Goal: Navigation & Orientation: Find specific page/section

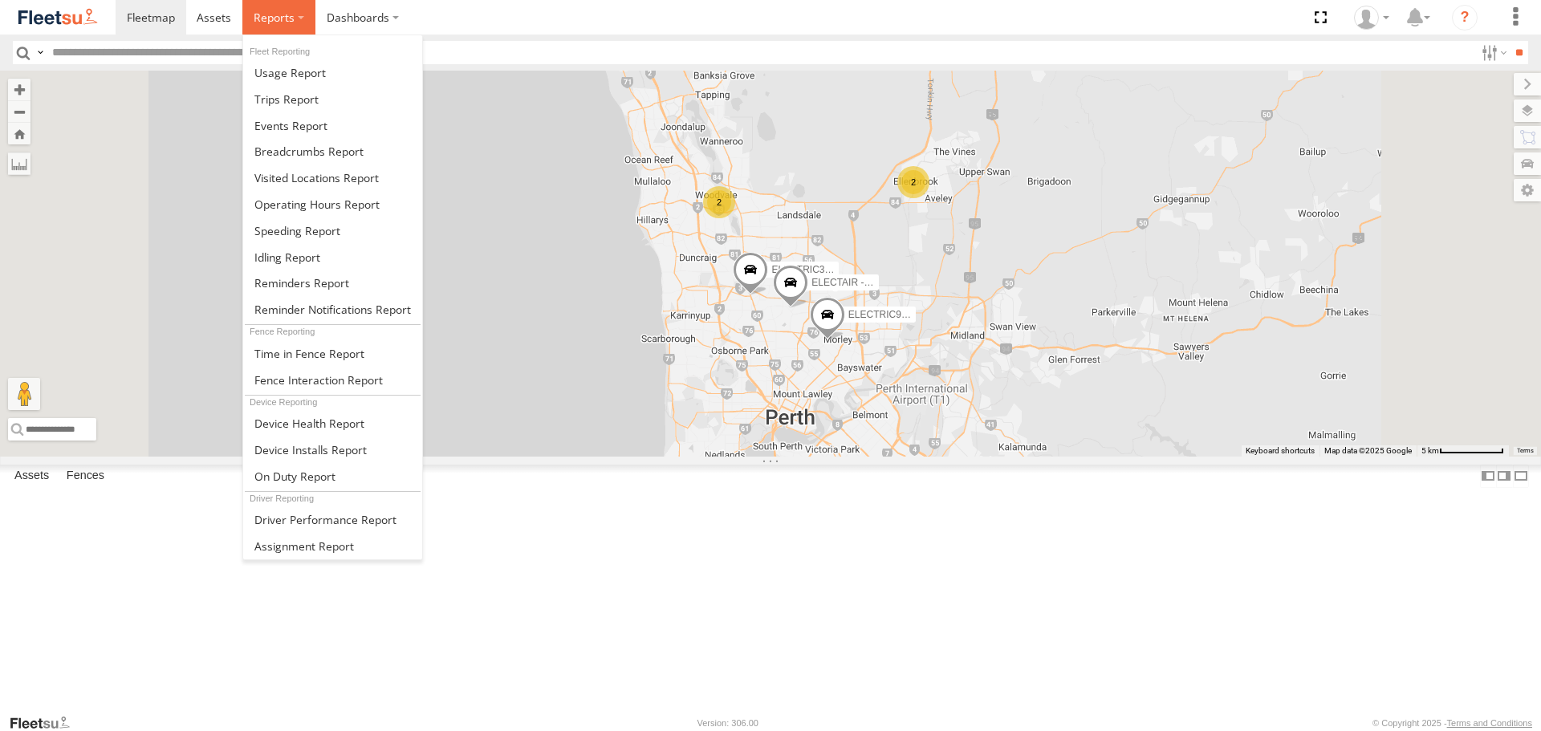
click at [260, 22] on span at bounding box center [274, 17] width 41 height 15
click at [288, 92] on span at bounding box center [286, 99] width 64 height 15
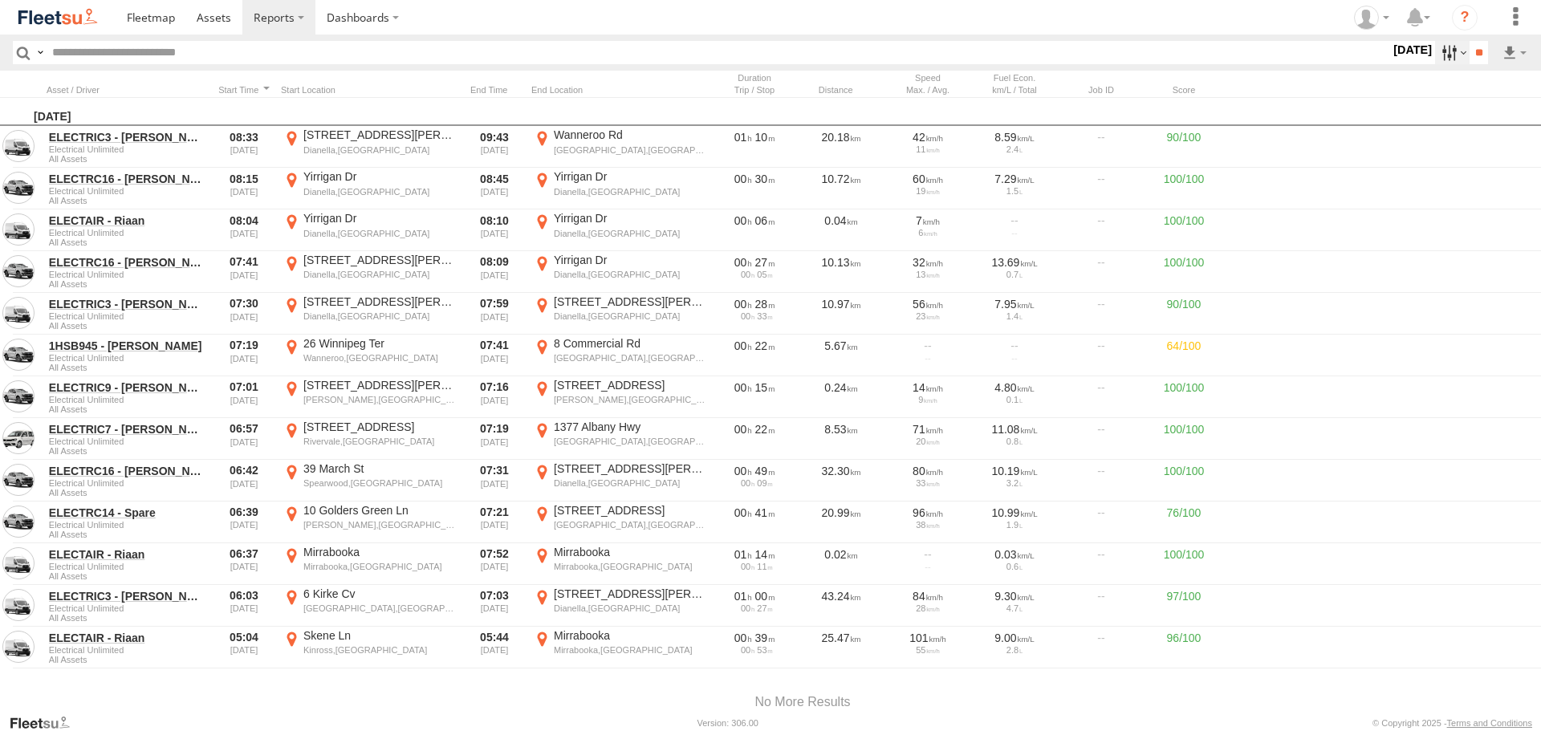
click at [1450, 51] on label at bounding box center [1452, 52] width 35 height 23
click at [0, 0] on label at bounding box center [0, 0] width 0 height 0
click at [1475, 40] on header "Search Query Asset ID Asset Label Registration Manufacturer Model VIN Job ID" at bounding box center [770, 53] width 1541 height 36
click at [1475, 62] on input "**" at bounding box center [1479, 52] width 18 height 23
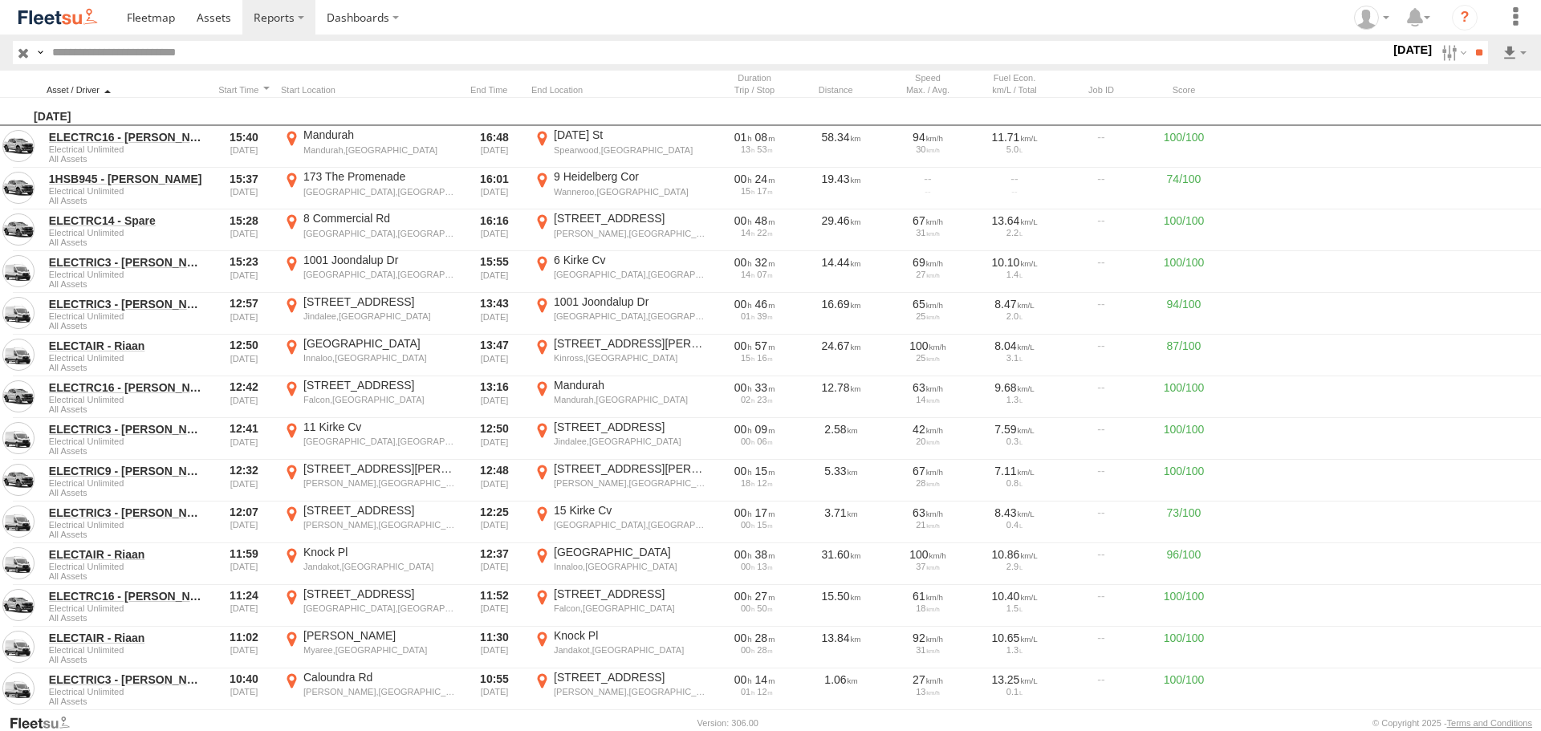
click at [111, 86] on div at bounding box center [127, 89] width 161 height 11
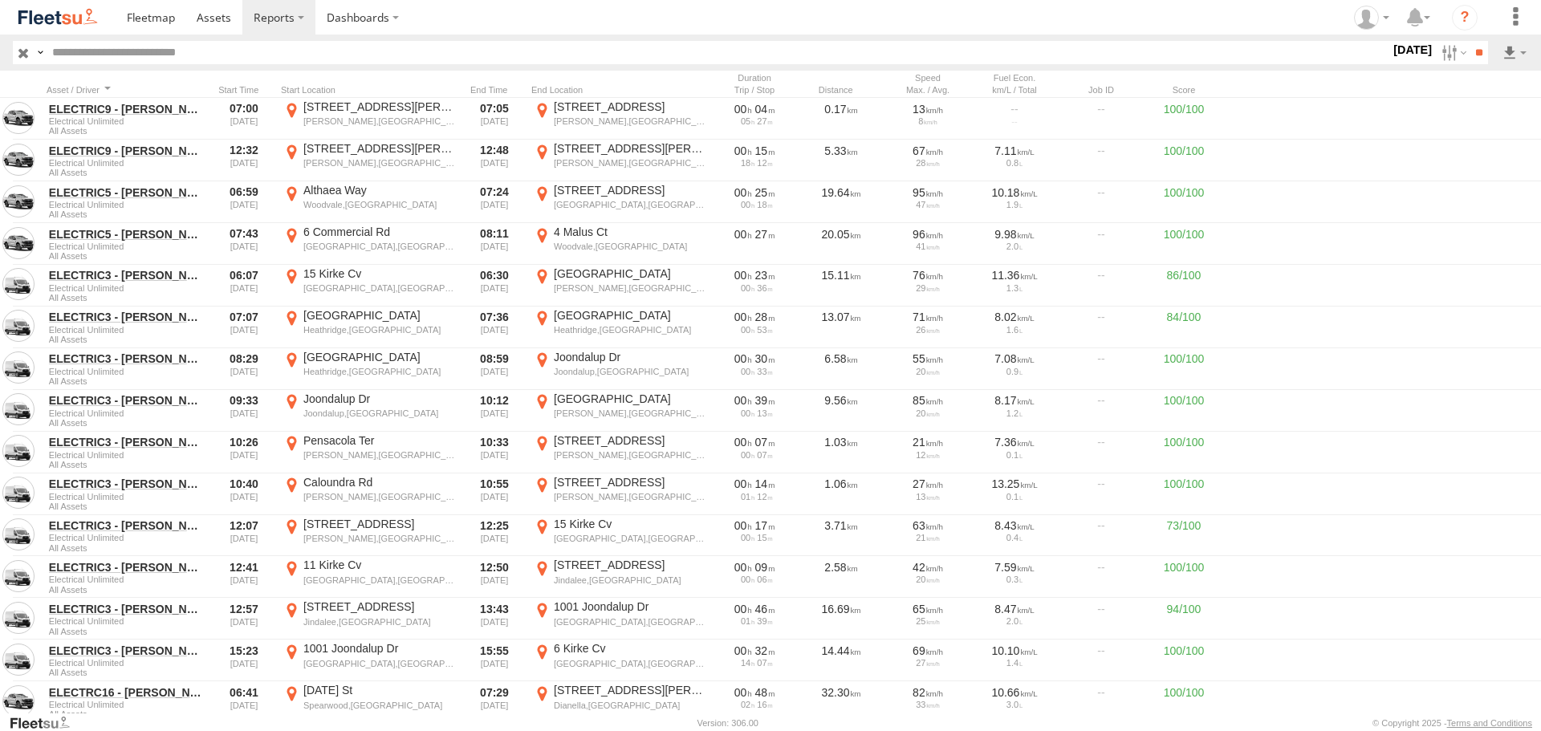
drag, startPoint x: 85, startPoint y: 31, endPoint x: 90, endPoint y: 8, distance: 23.0
click at [85, 31] on link at bounding box center [58, 17] width 116 height 35
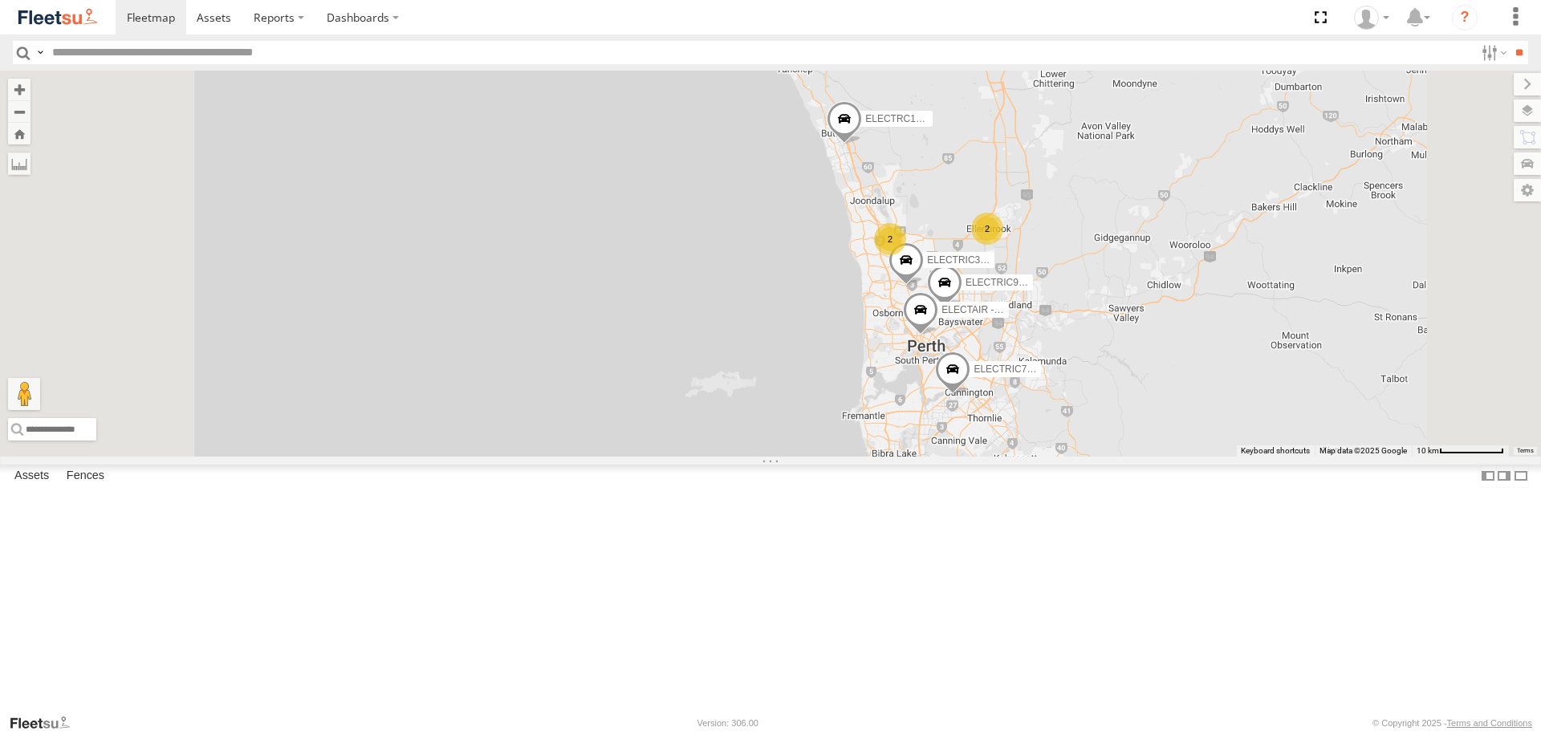
click at [0, 0] on span at bounding box center [0, 0] width 0 height 0
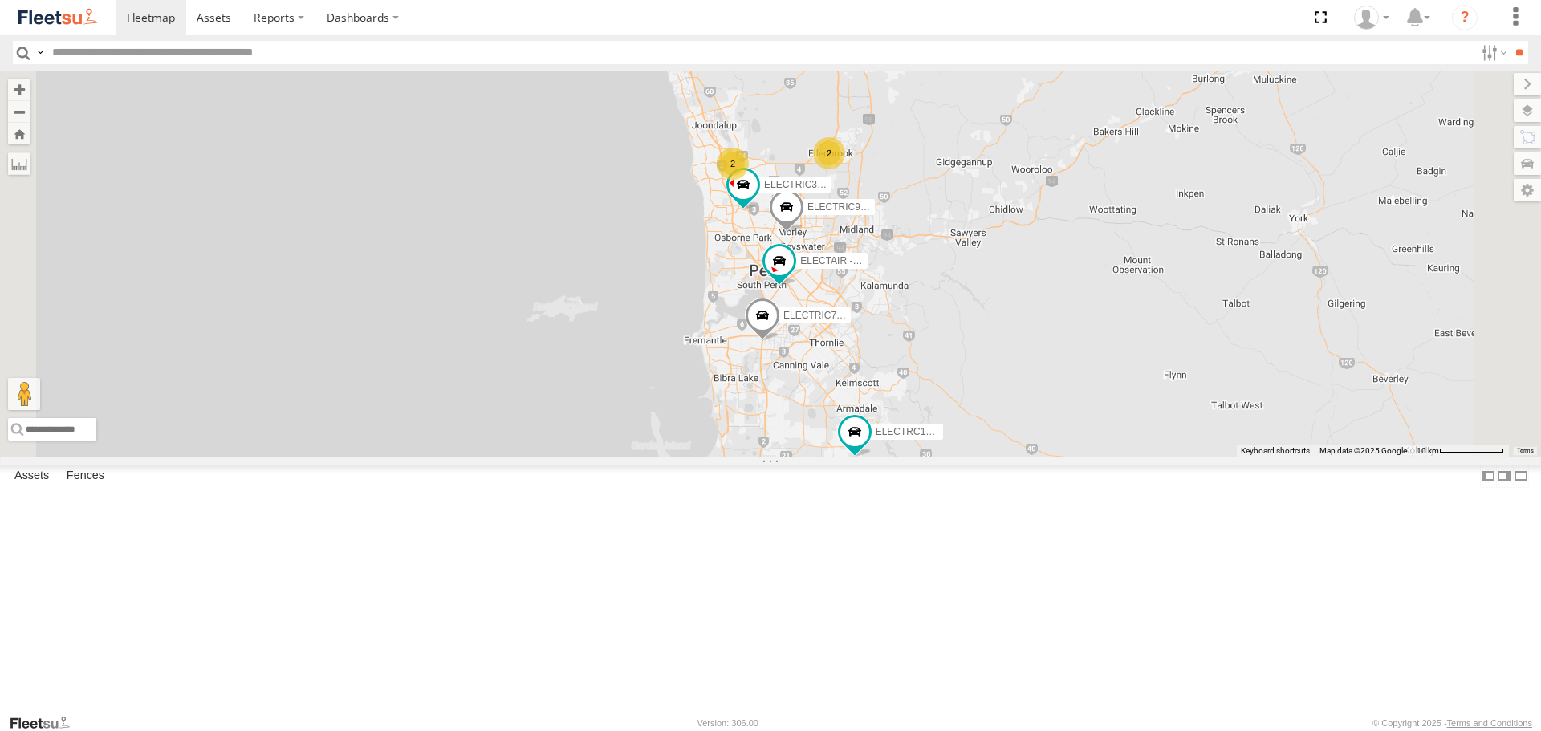
click at [0, 0] on span at bounding box center [0, 0] width 0 height 0
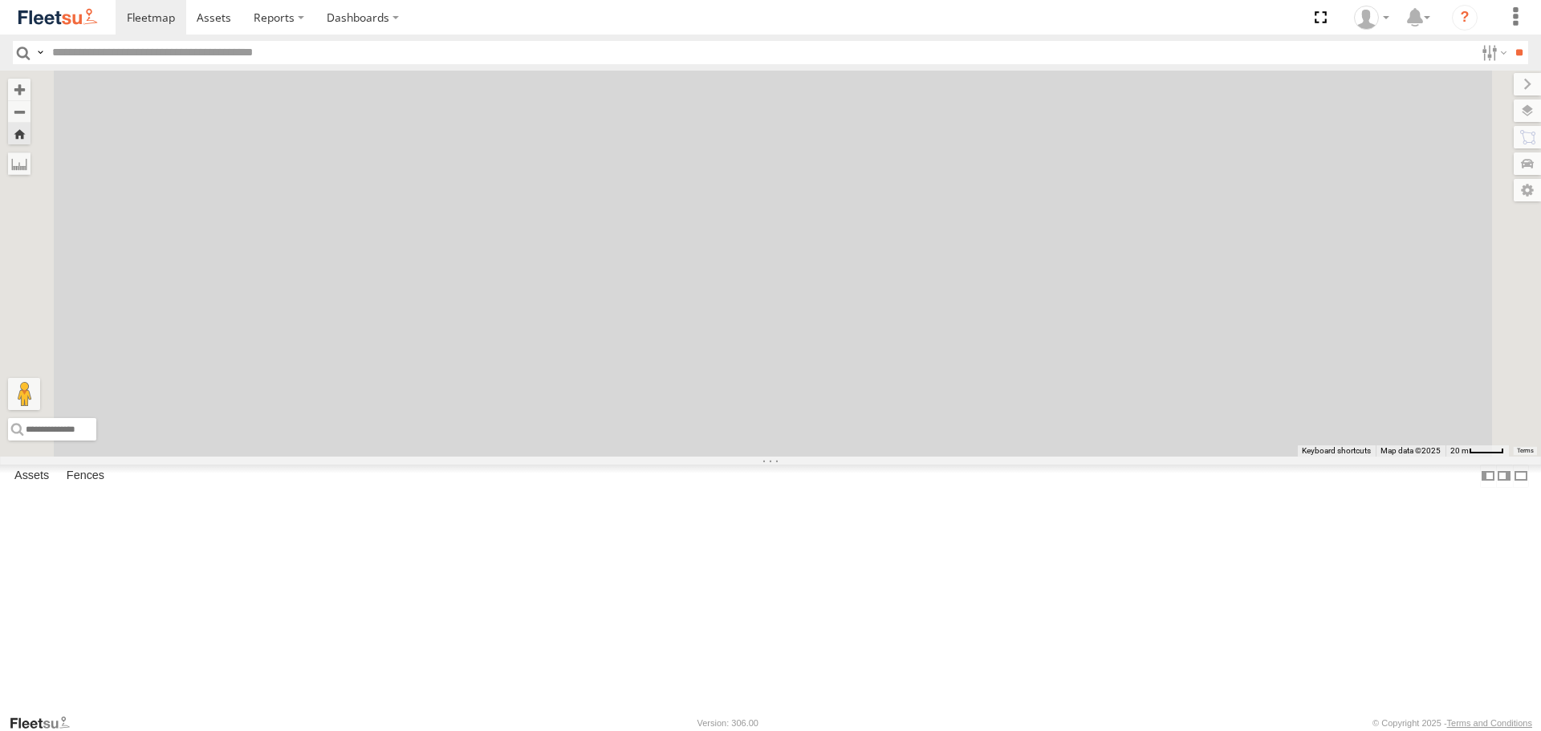
click at [67, 16] on img at bounding box center [57, 17] width 83 height 22
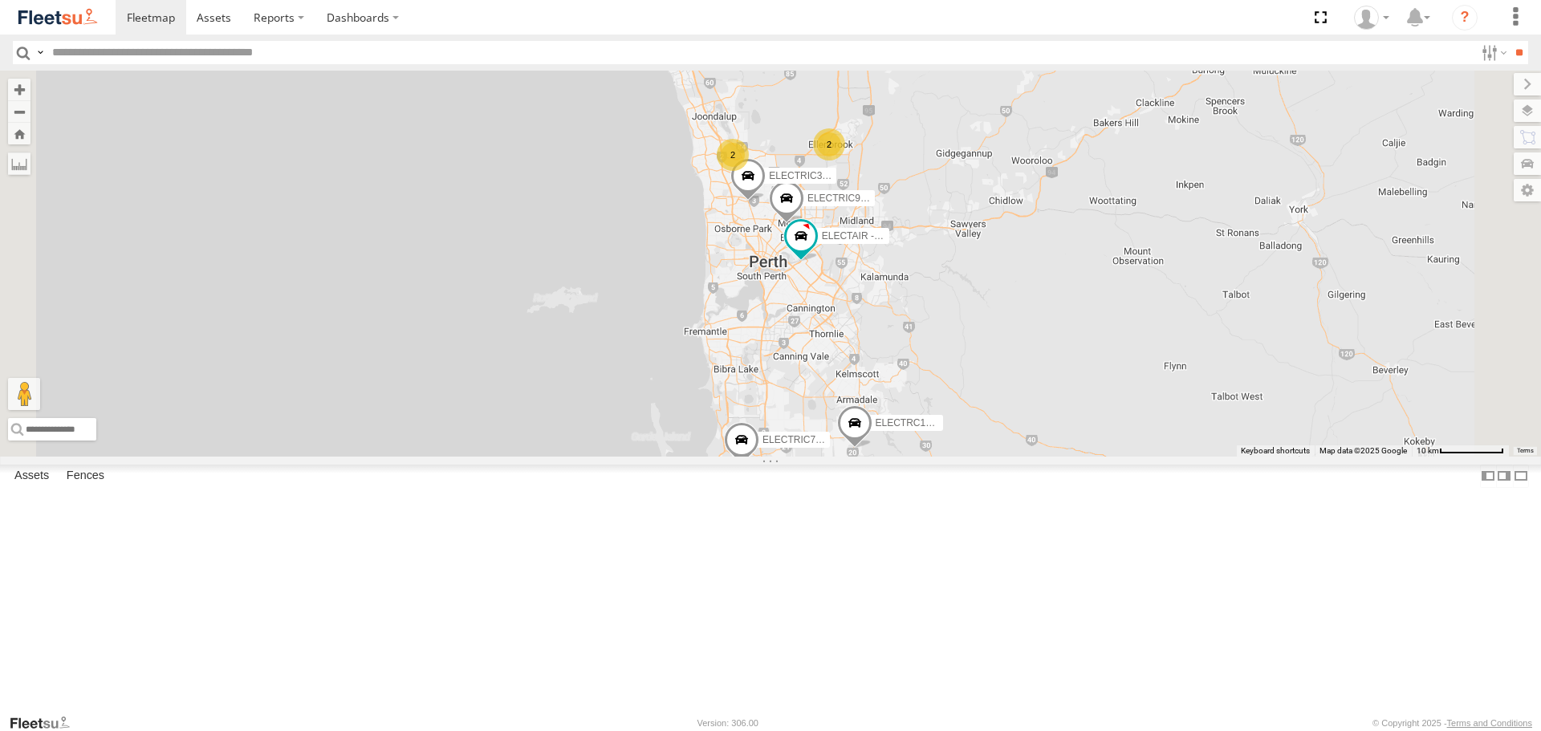
click at [0, 0] on span at bounding box center [0, 0] width 0 height 0
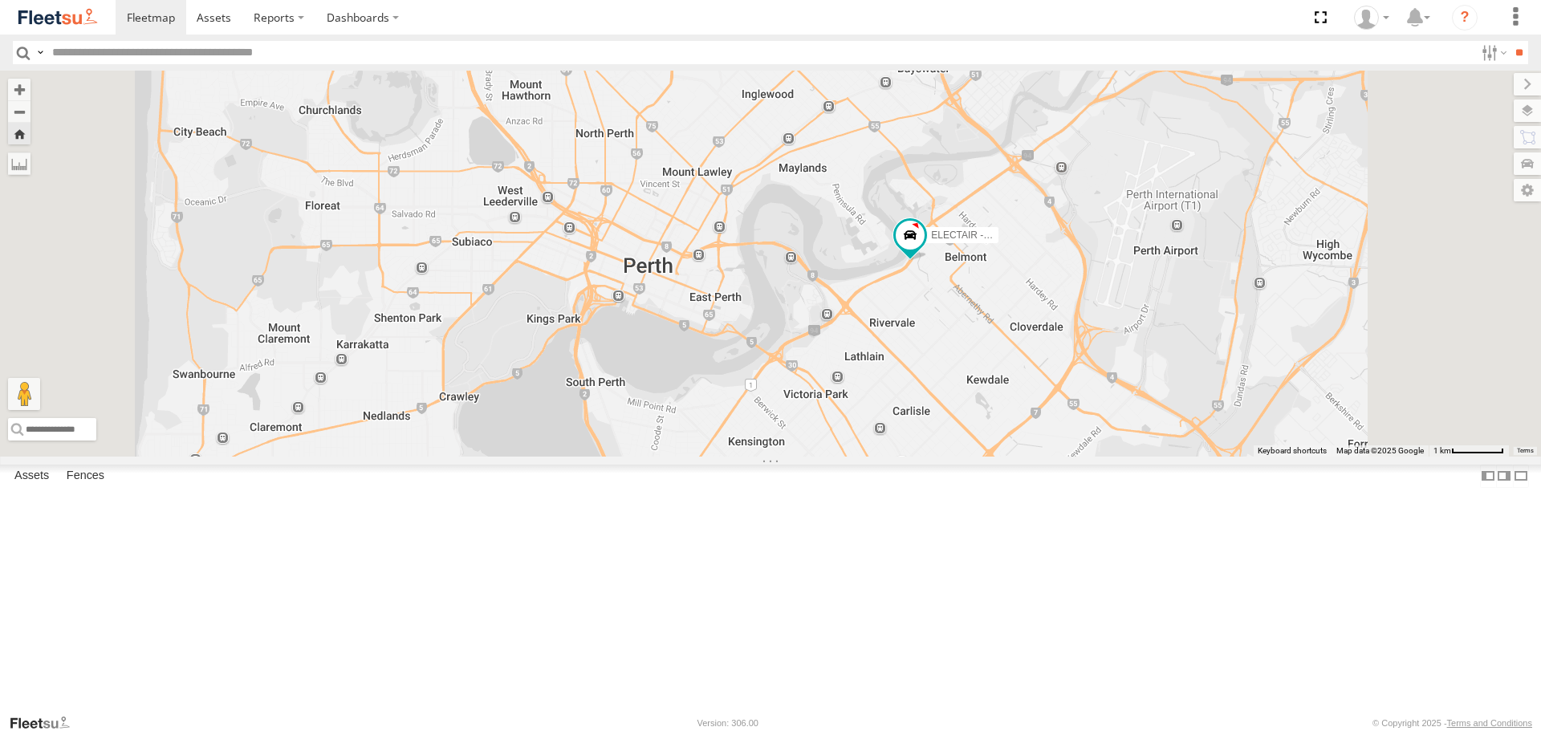
drag, startPoint x: 1232, startPoint y: 278, endPoint x: 1236, endPoint y: 300, distance: 22.8
click at [1236, 300] on div "ELECTAIR - Riaan" at bounding box center [770, 263] width 1541 height 385
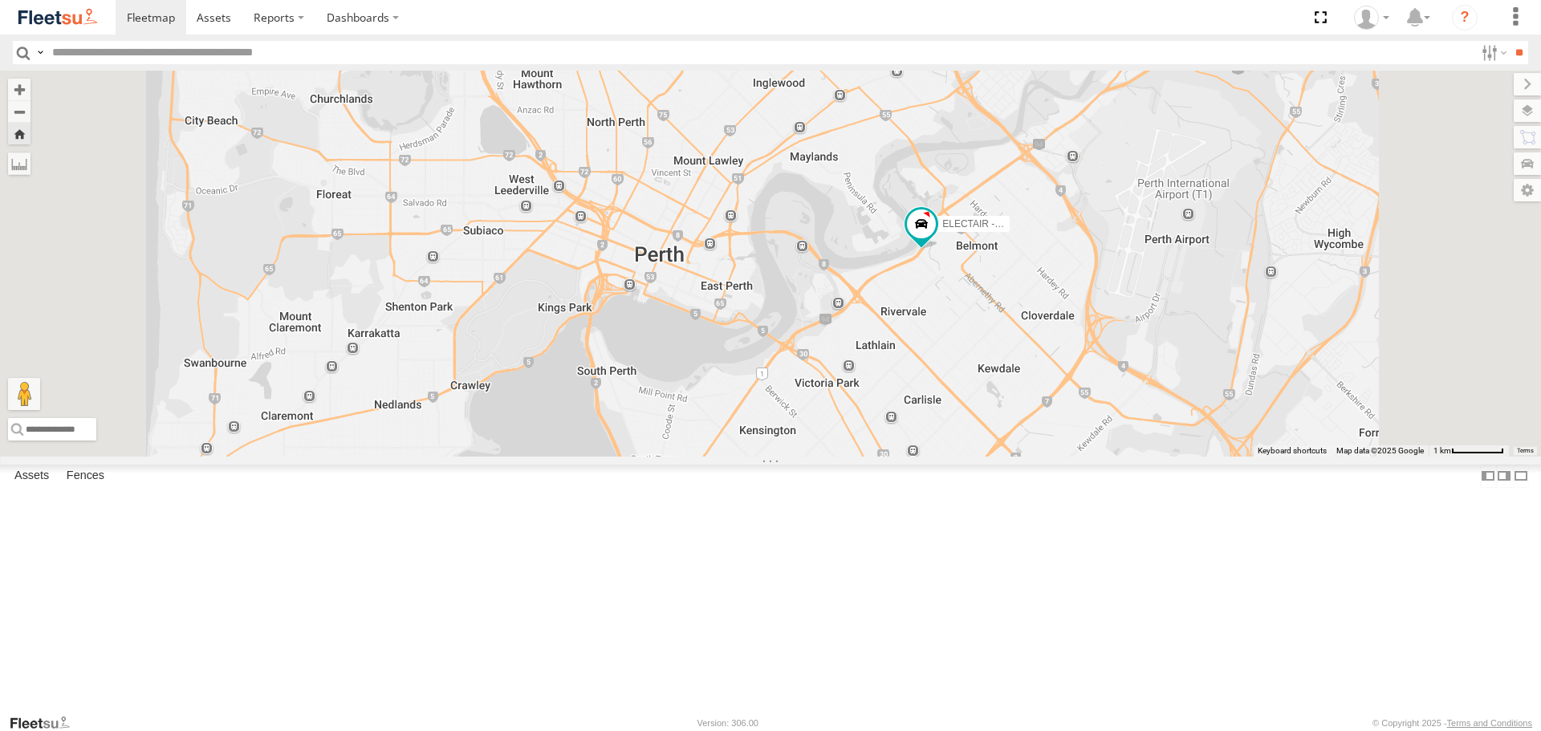
drag, startPoint x: 1092, startPoint y: 486, endPoint x: 1101, endPoint y: 457, distance: 31.0
click at [1101, 456] on div "ELECTAIR - Riaan" at bounding box center [770, 263] width 1541 height 385
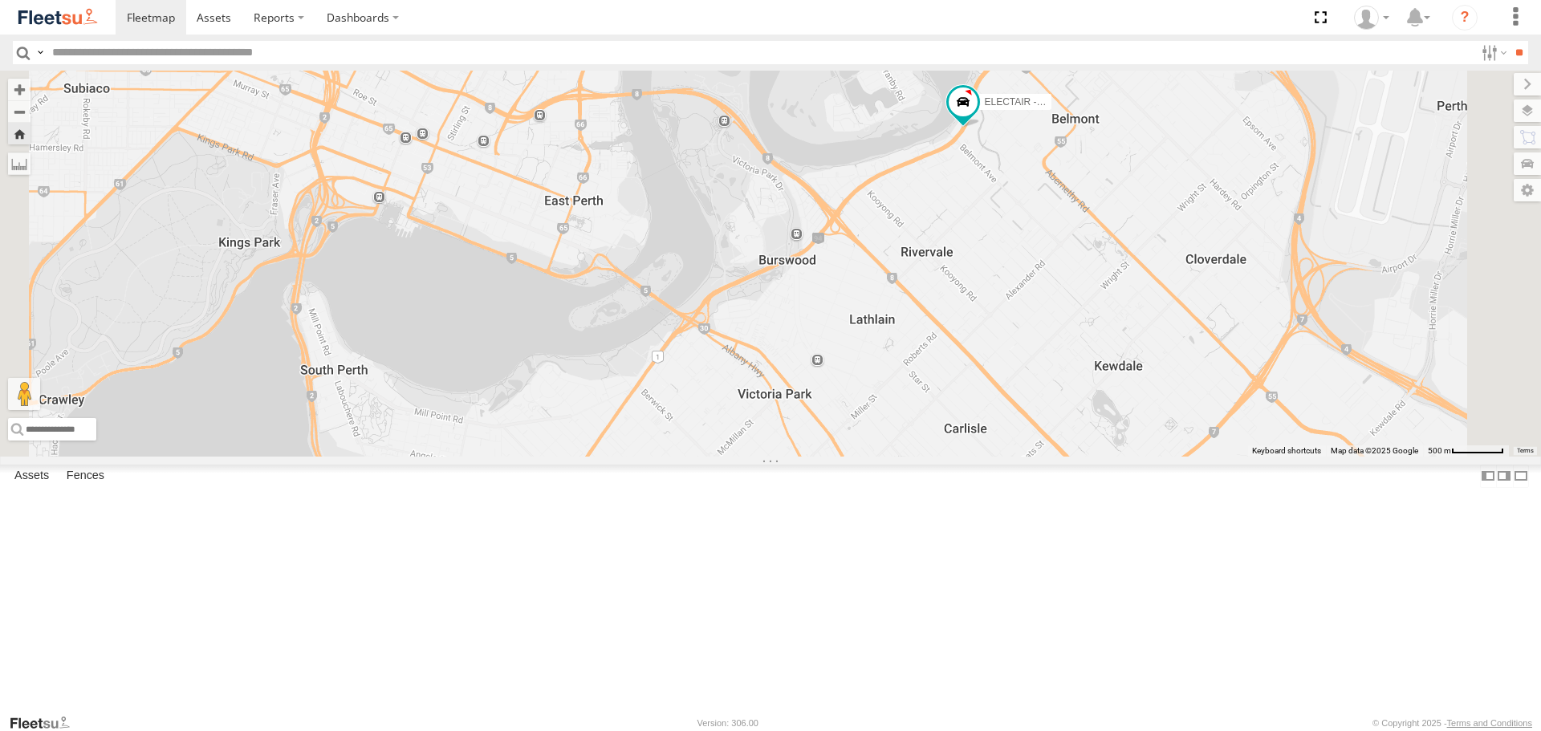
drag, startPoint x: 942, startPoint y: 460, endPoint x: 969, endPoint y: 439, distance: 34.4
click at [969, 439] on div "ELECTAIR - Riaan" at bounding box center [770, 263] width 1541 height 385
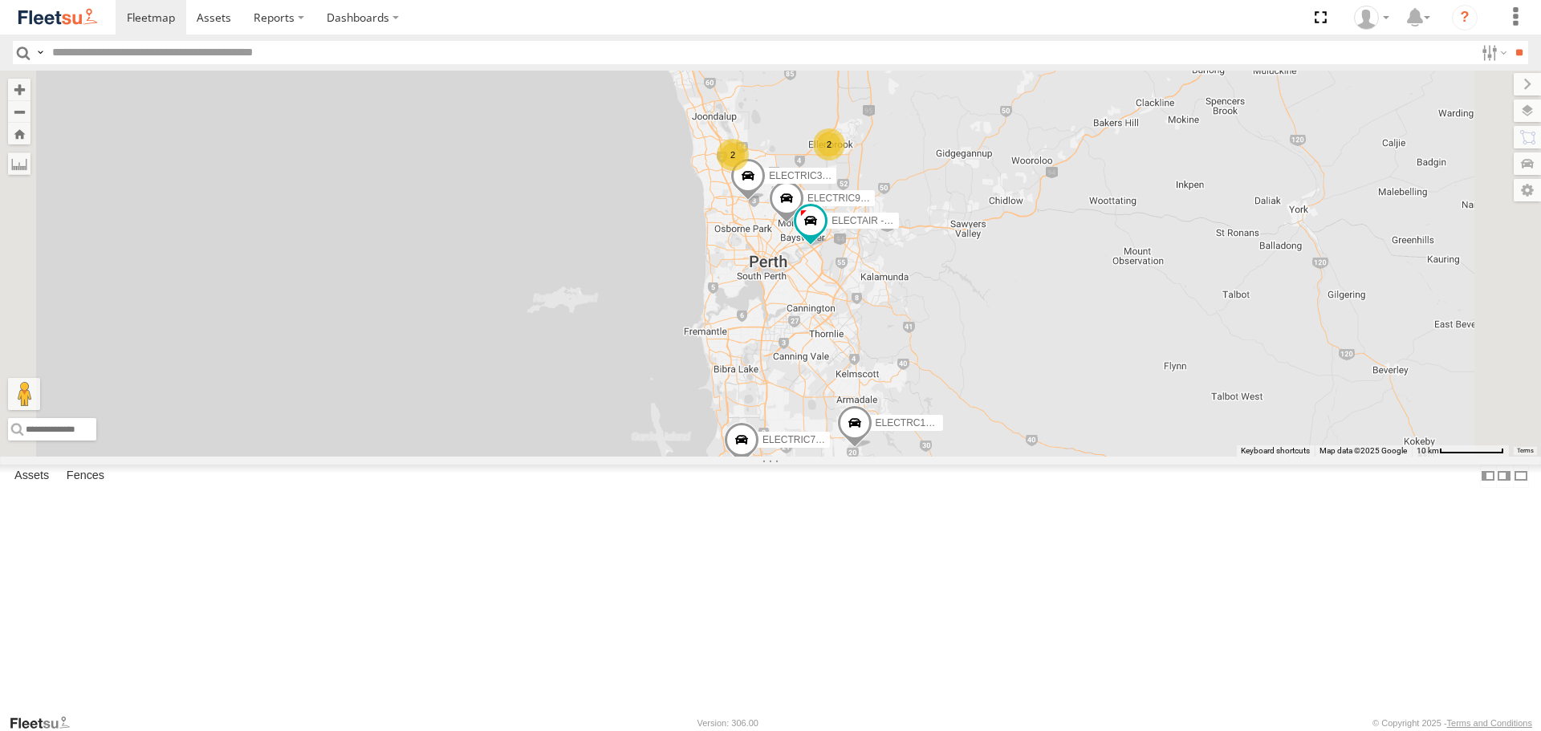
click at [0, 0] on span at bounding box center [0, 0] width 0 height 0
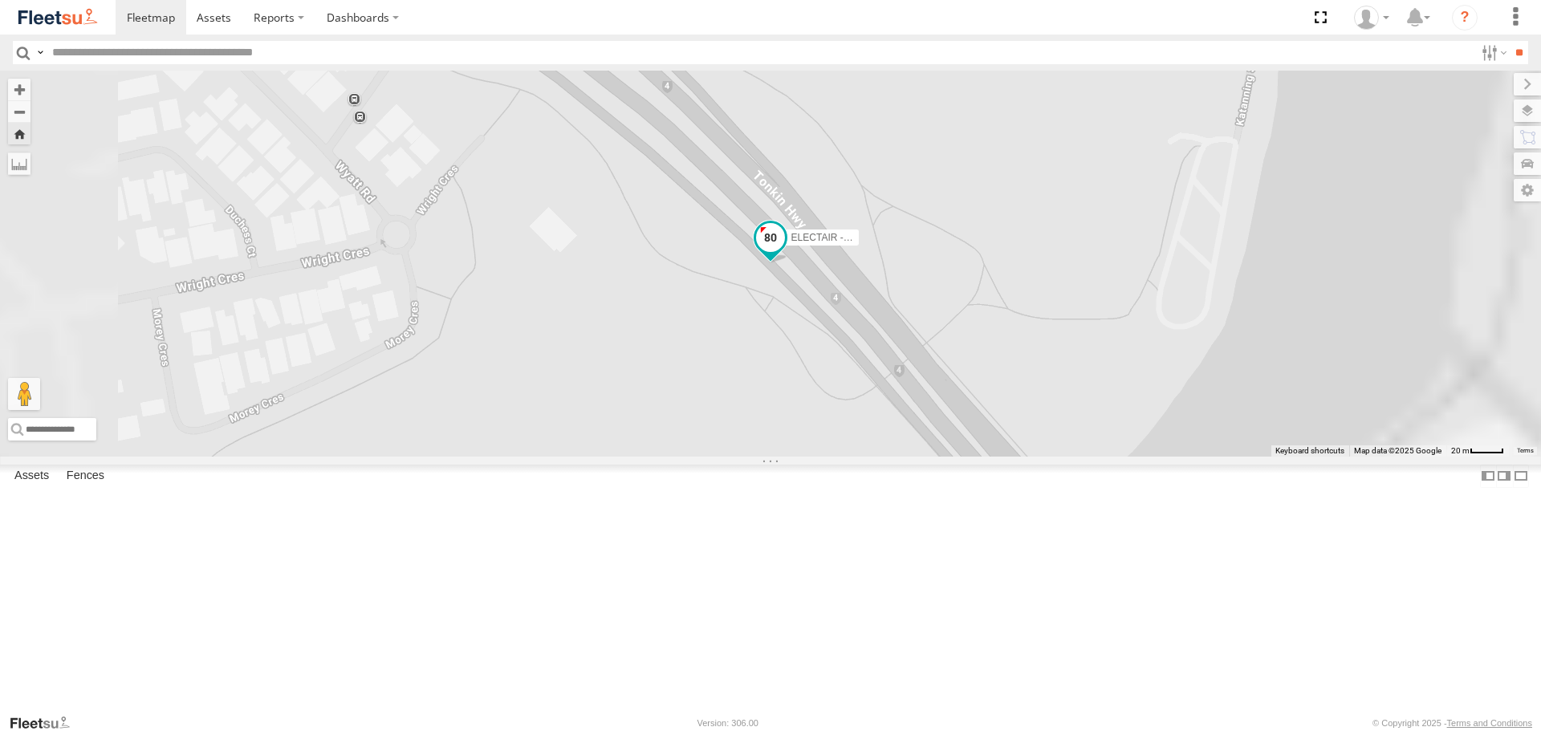
click at [785, 252] on span at bounding box center [770, 237] width 29 height 29
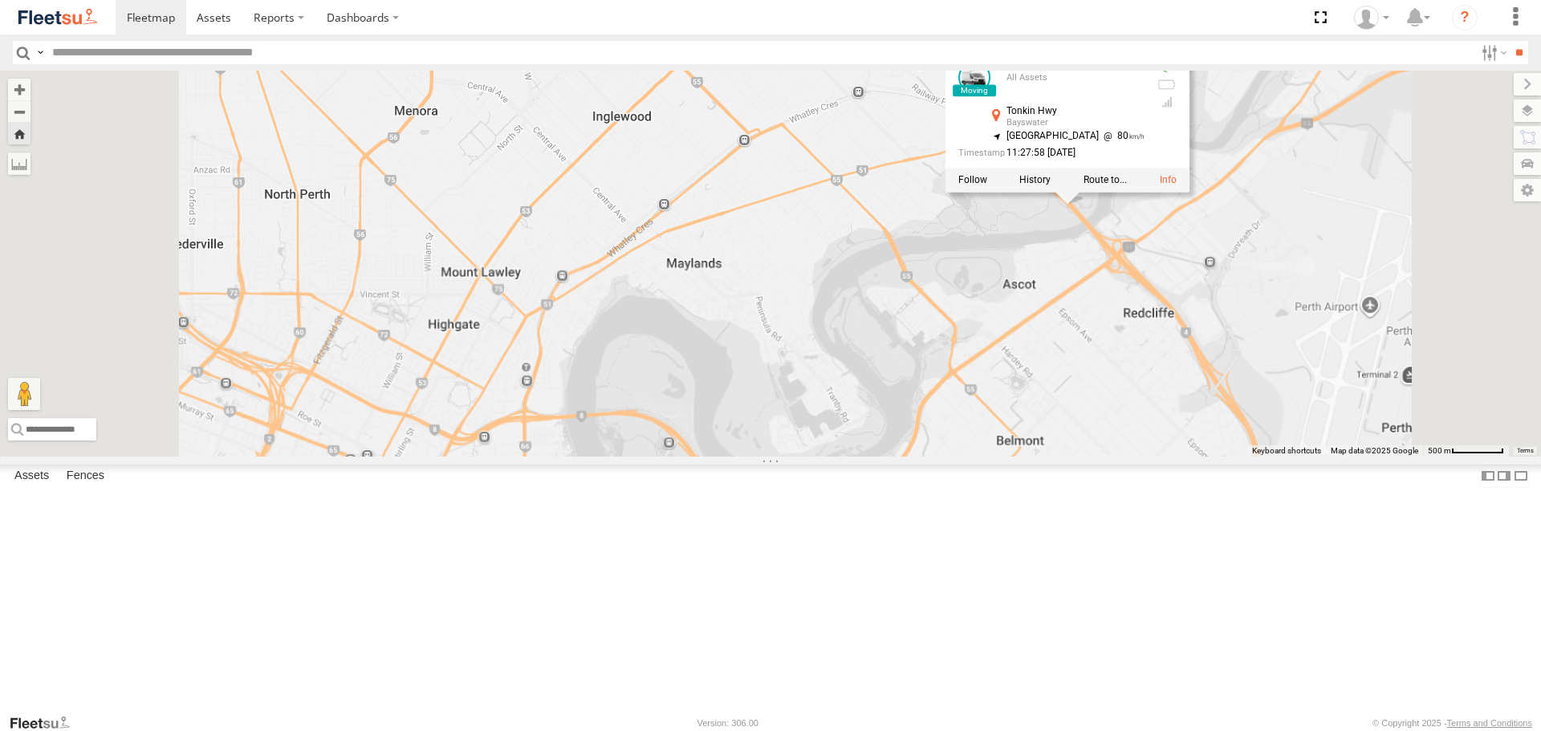
click at [1157, 377] on div "ELECTAIR - Riaan ELECTAIR - Riaan All Assets [GEOGRAPHIC_DATA] -31.92833 , 115.…" at bounding box center [770, 263] width 1541 height 385
